Goal: Transaction & Acquisition: Purchase product/service

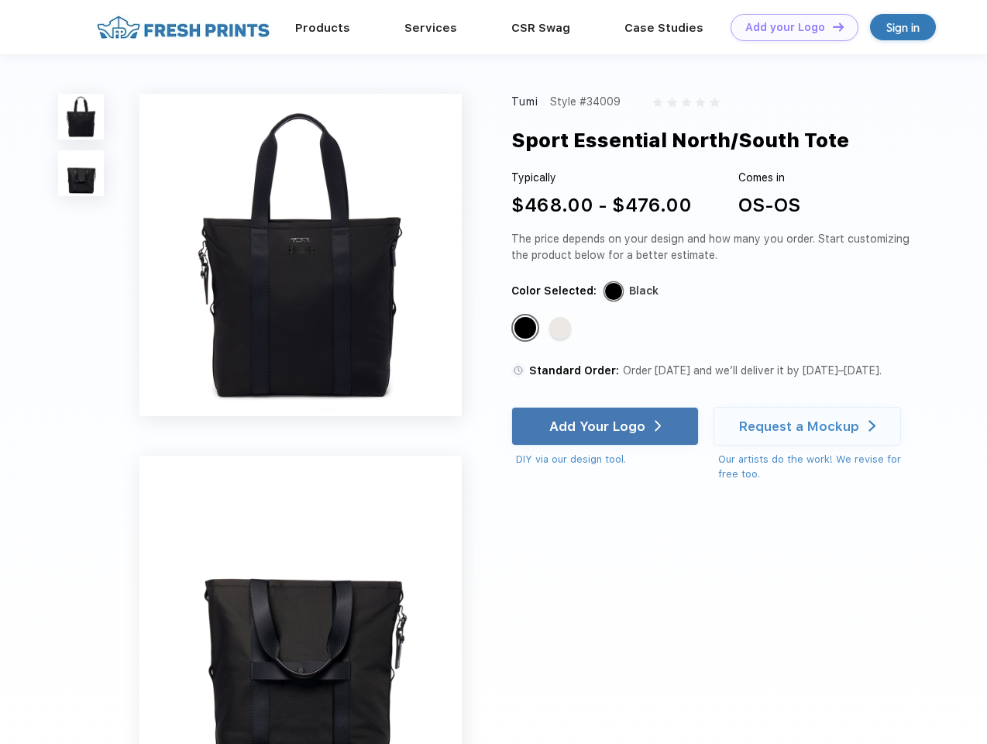
click at [789, 27] on link "Add your Logo Design Tool" at bounding box center [794, 27] width 128 height 27
click at [0, 0] on div "Design Tool" at bounding box center [0, 0] width 0 height 0
click at [831, 26] on link "Add your Logo Design Tool" at bounding box center [794, 27] width 128 height 27
click at [81, 116] on img at bounding box center [81, 117] width 46 height 46
click at [81, 174] on img at bounding box center [81, 173] width 46 height 46
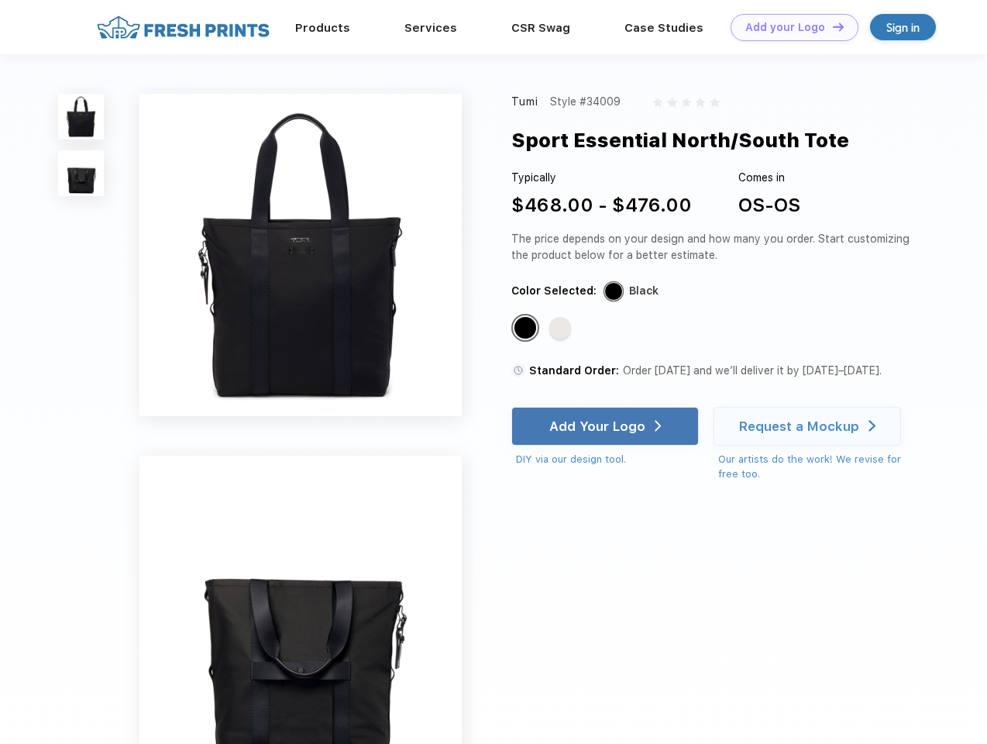
click at [527, 328] on div "Standard Color" at bounding box center [525, 328] width 22 height 22
click at [562, 328] on div "Standard Color" at bounding box center [560, 328] width 22 height 22
click at [607, 426] on div "Add Your Logo" at bounding box center [597, 425] width 96 height 15
click at [809, 426] on div "Request a Mockup" at bounding box center [799, 425] width 120 height 15
